Goal: Information Seeking & Learning: Learn about a topic

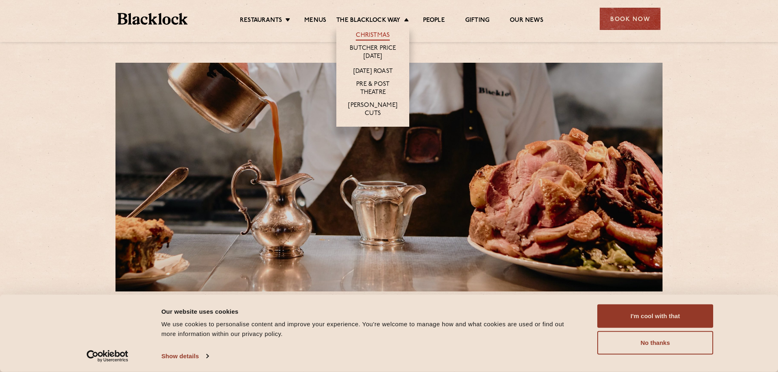
click at [368, 32] on li "Christmas" at bounding box center [372, 34] width 73 height 17
click at [370, 35] on link "Christmas" at bounding box center [373, 36] width 34 height 9
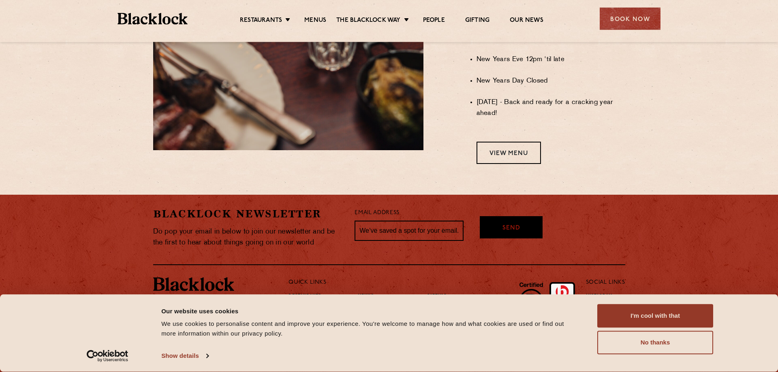
scroll to position [706, 0]
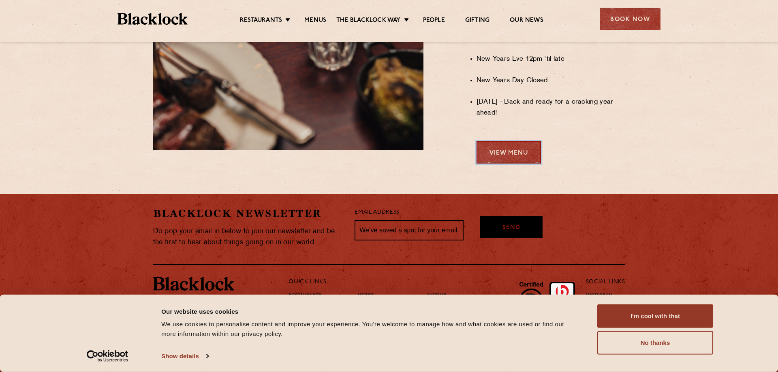
click at [501, 159] on link "View Menu" at bounding box center [509, 152] width 64 height 22
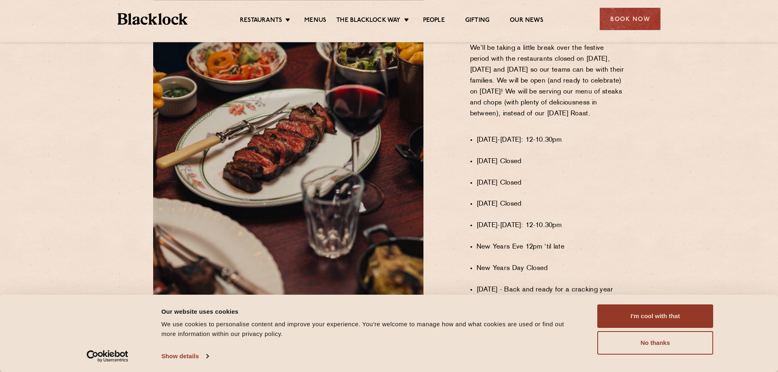
scroll to position [582, 0]
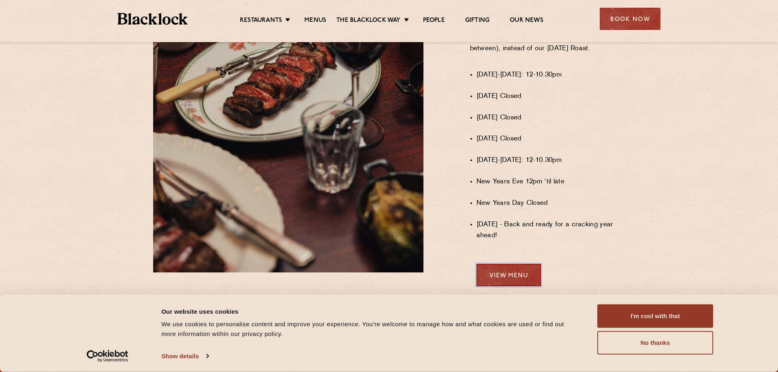
click at [524, 285] on link "View Menu" at bounding box center [509, 275] width 64 height 22
